Goal: Communication & Community: Participate in discussion

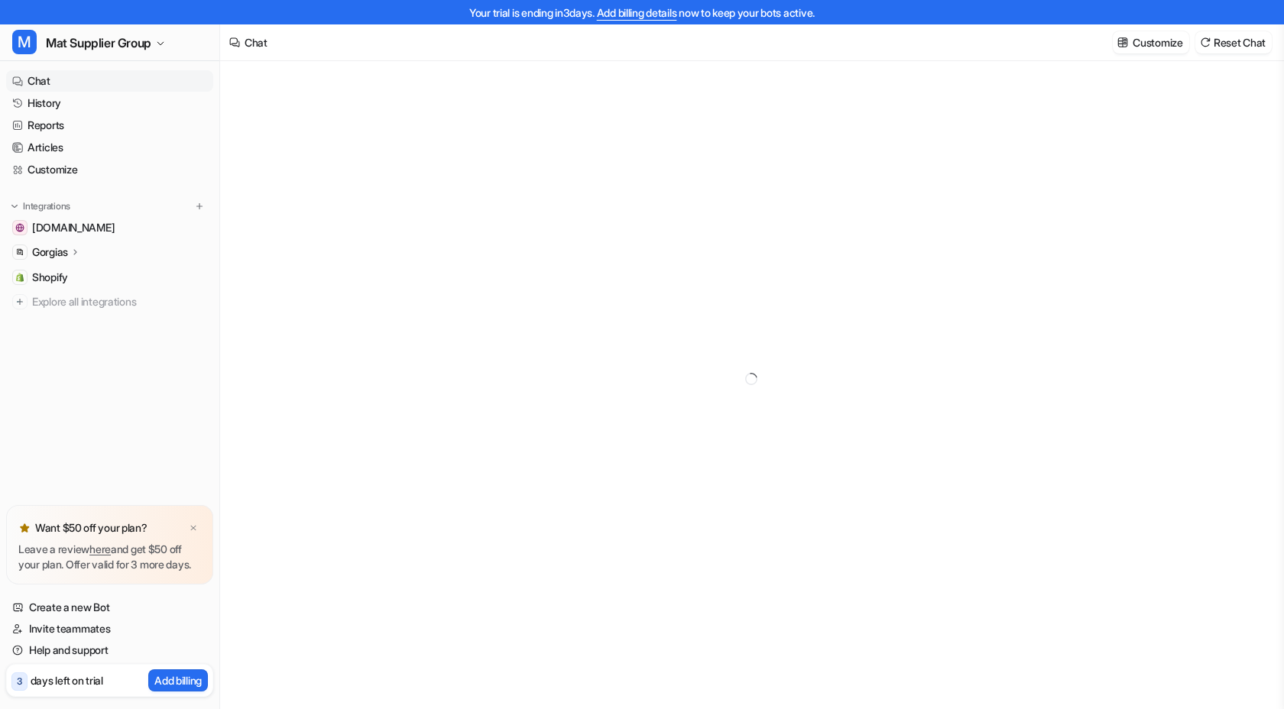
type textarea "**********"
click at [611, 387] on div at bounding box center [751, 403] width 447 height 35
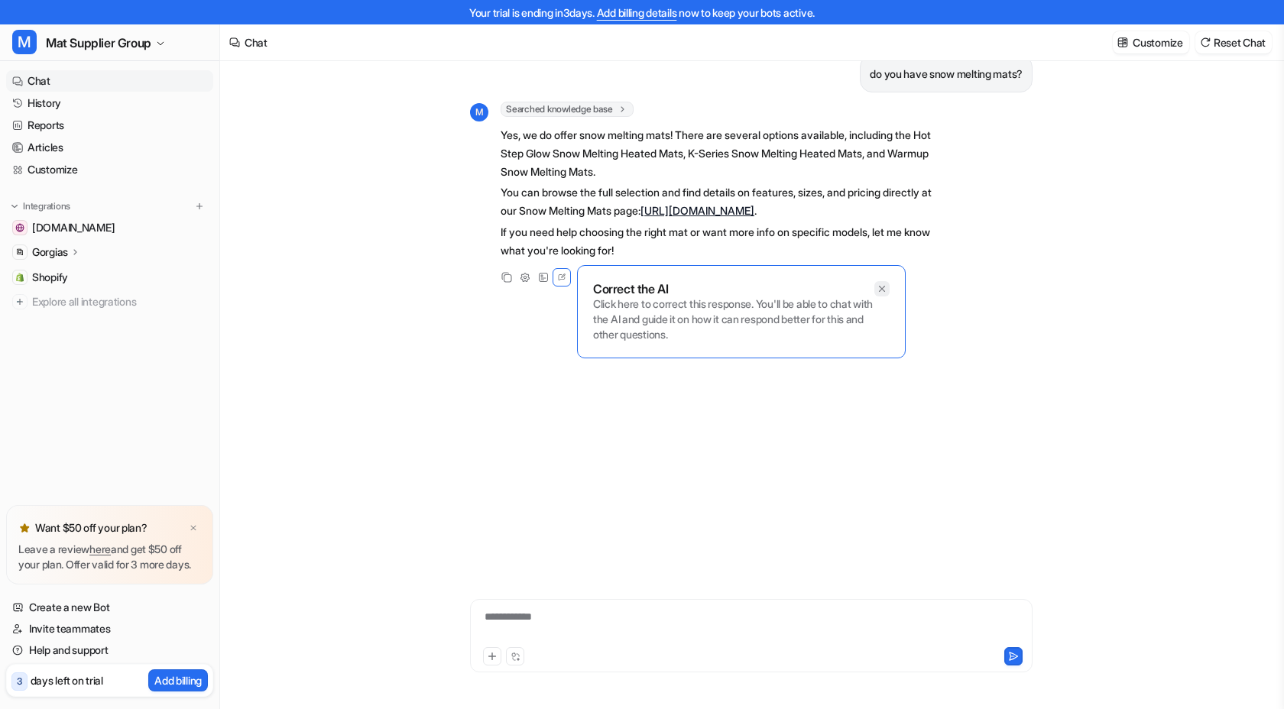
click at [884, 287] on icon at bounding box center [881, 288] width 11 height 11
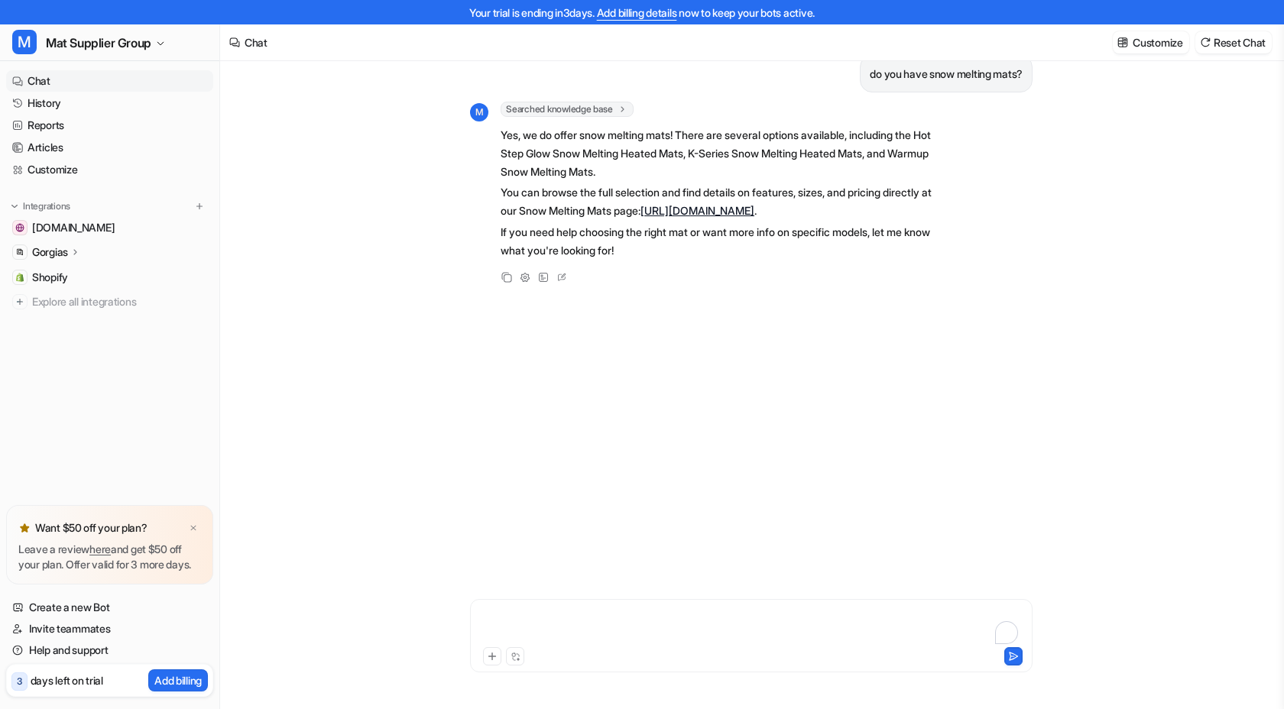
click at [573, 627] on div "To enrich screen reader interactions, please activate Accessibility in Grammarl…" at bounding box center [751, 626] width 555 height 35
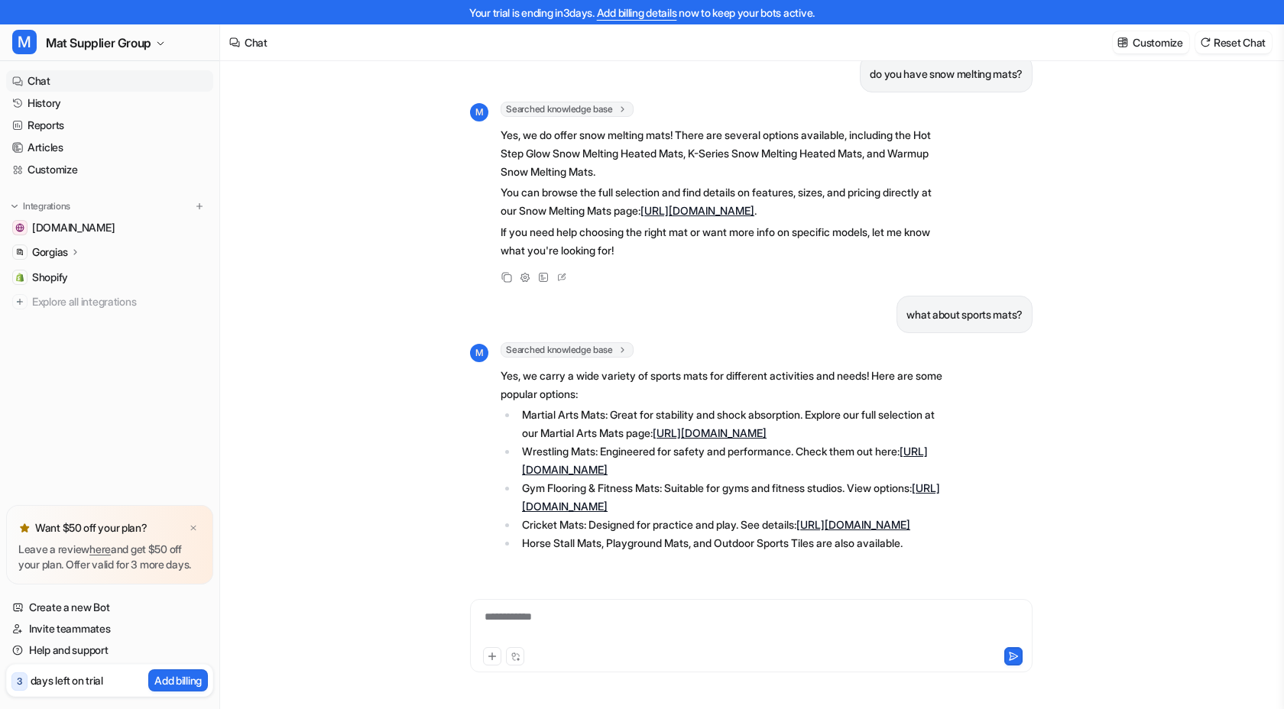
scroll to position [154, 0]
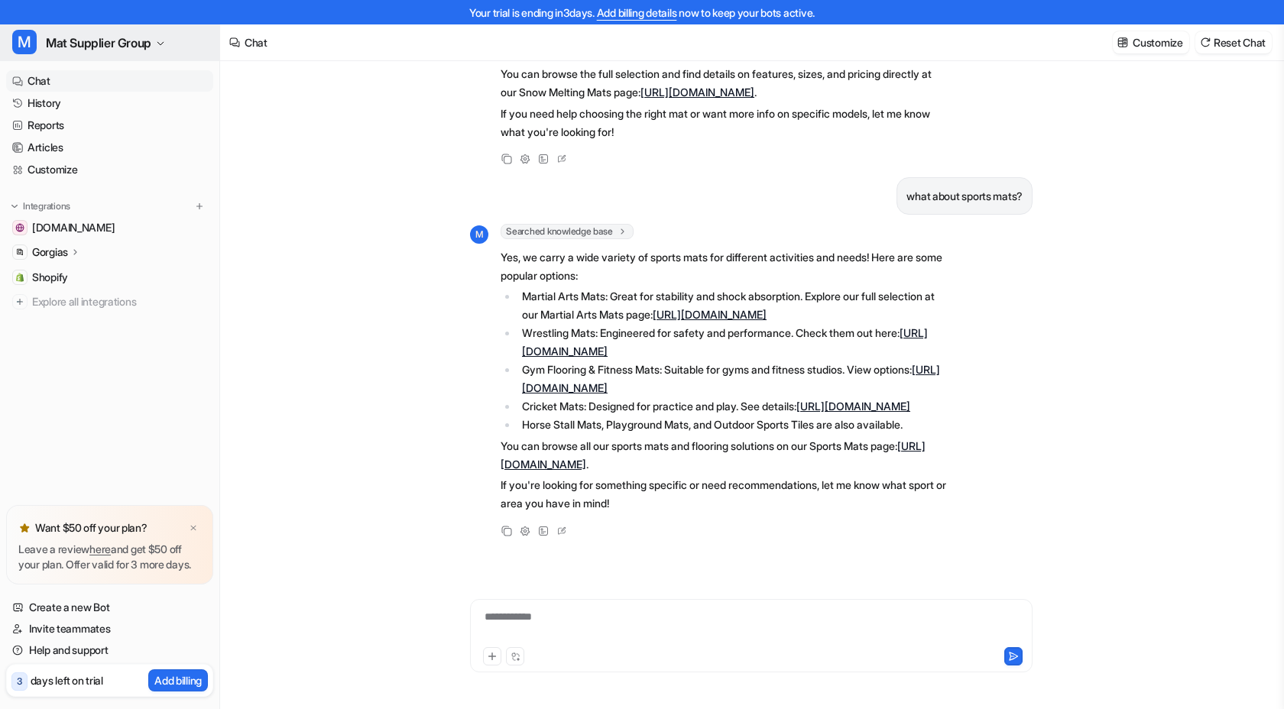
click at [165, 47] on icon "button" at bounding box center [160, 43] width 9 height 9
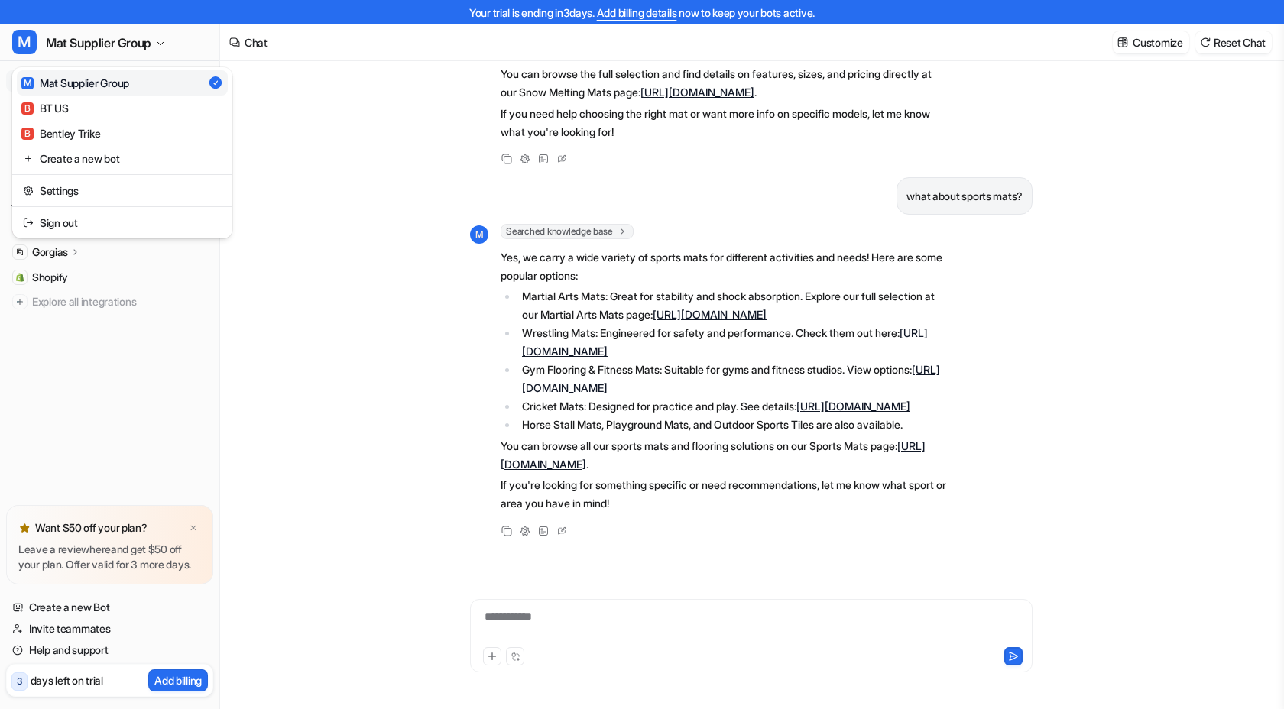
click at [283, 173] on div "Your trial is ending [DATE]. Add billing details now to keep your bots active. …" at bounding box center [642, 330] width 1284 height 709
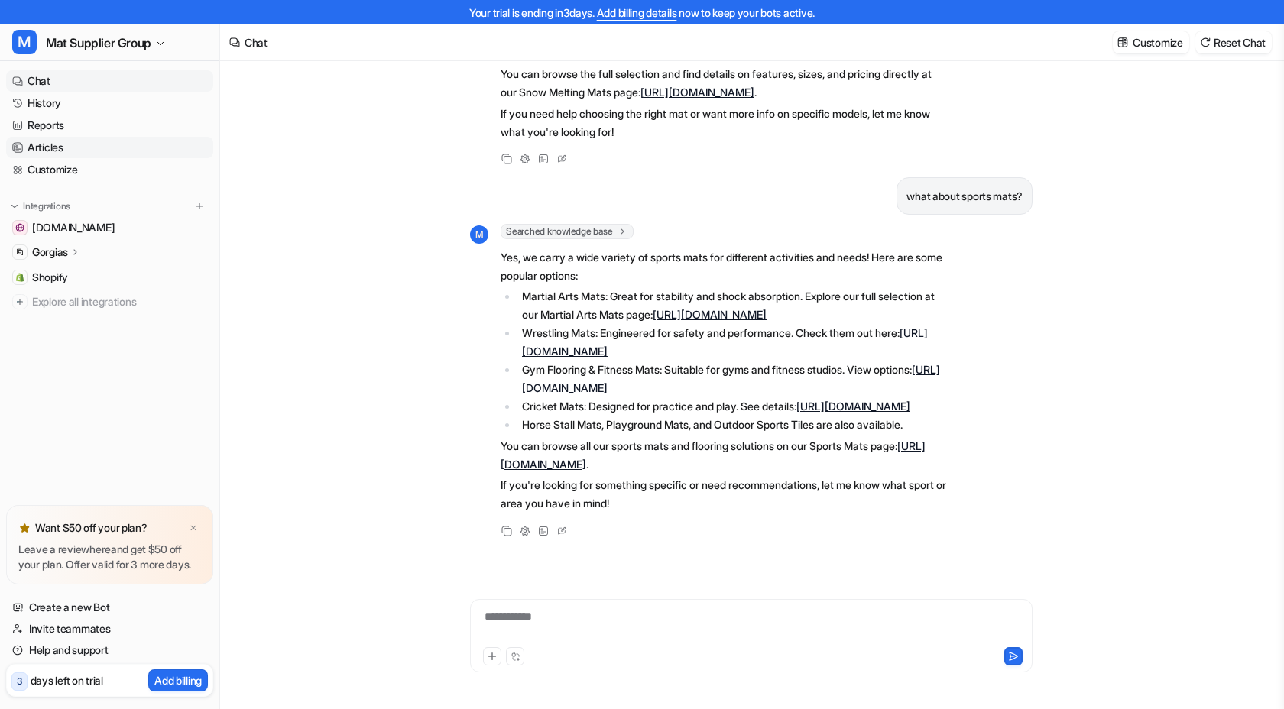
click at [78, 147] on link "Articles" at bounding box center [109, 147] width 207 height 21
